Goal: Find specific page/section

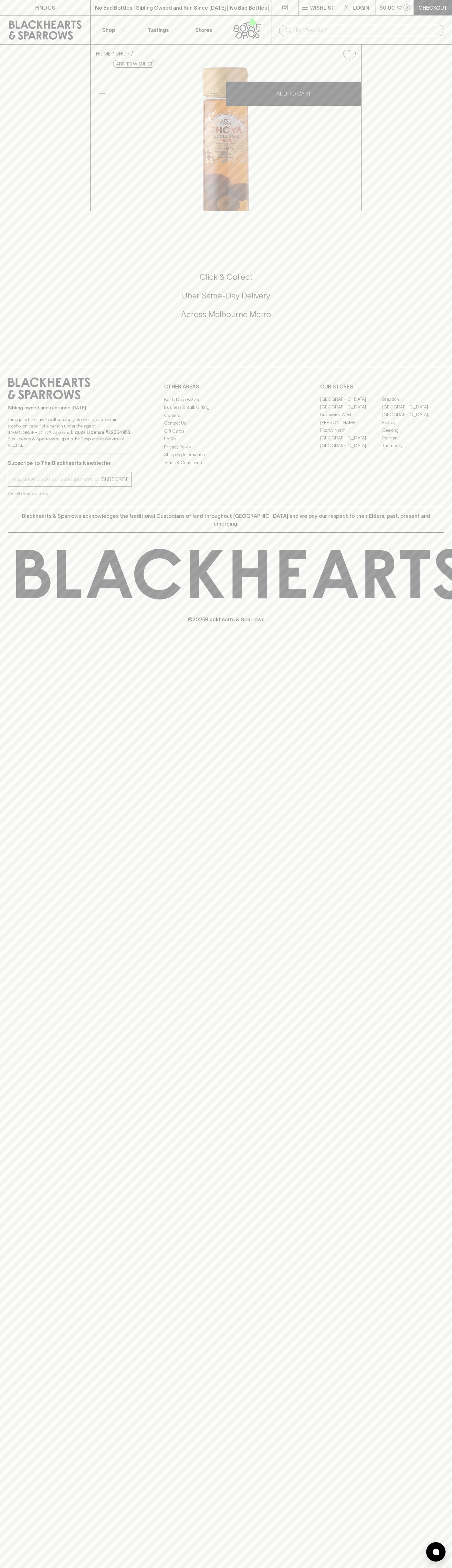
click at [432, 411] on link "[GEOGRAPHIC_DATA]" at bounding box center [413, 407] width 62 height 8
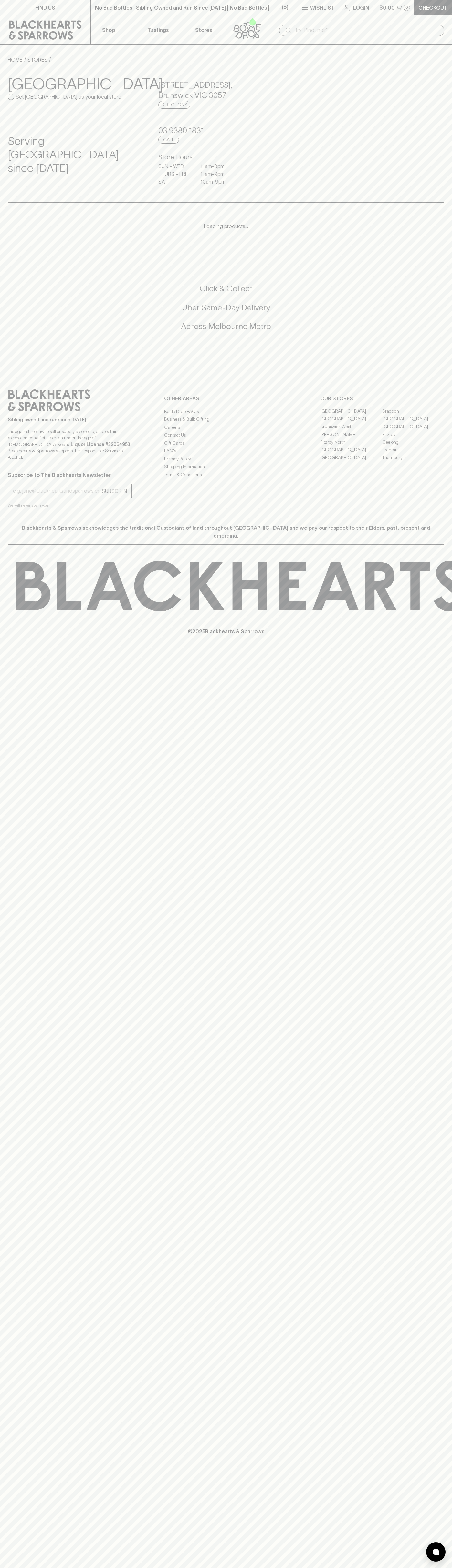
click at [409, 1567] on html "FIND US | No Bad Bottles | Sibling Owned and Run Since 2006 | No Bad Bottles | …" at bounding box center [226, 784] width 452 height 1568
click at [16, 1038] on div "FIND US | No Bad Bottles | Sibling Owned and Run Since 2006 | No Bad Bottles | …" at bounding box center [226, 784] width 452 height 1568
